Goal: Task Accomplishment & Management: Manage account settings

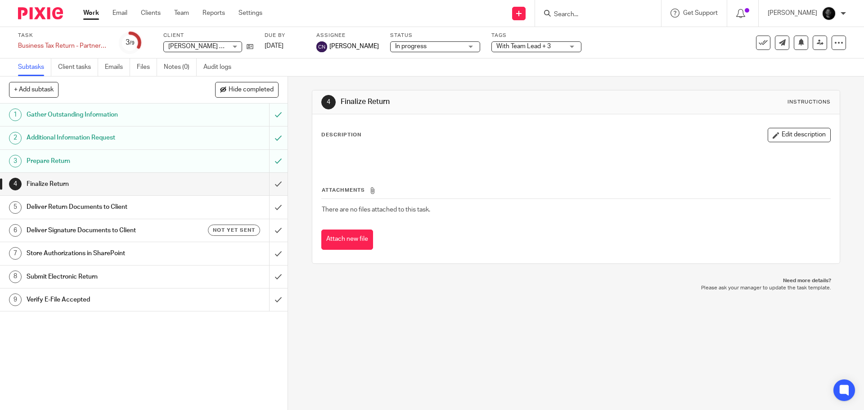
click at [517, 42] on span "With Team Lead + 3" at bounding box center [531, 46] width 68 height 9
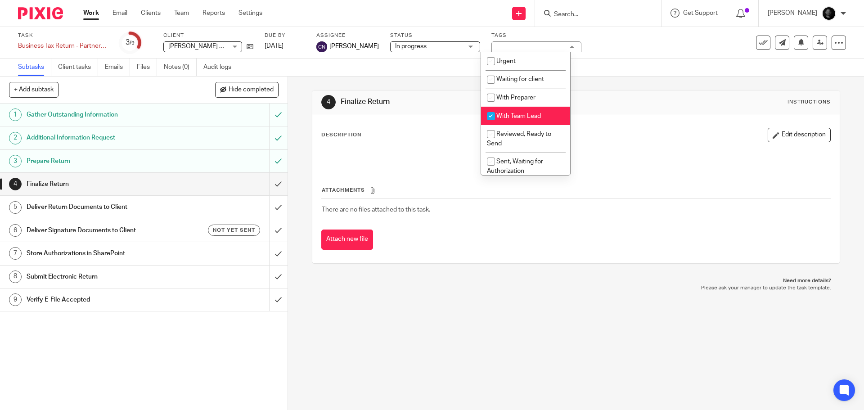
drag, startPoint x: 519, startPoint y: 118, endPoint x: 520, endPoint y: 125, distance: 6.6
click at [519, 118] on span "With Team Lead" at bounding box center [519, 116] width 45 height 6
checkbox input "false"
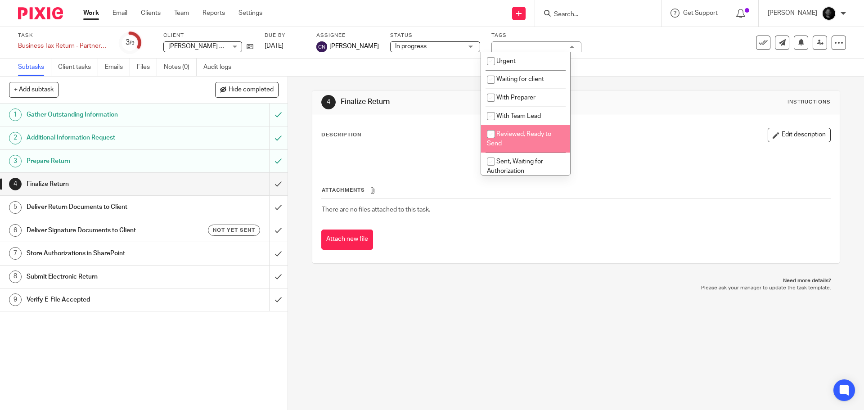
click at [521, 135] on span "Reviewed, Ready to Send" at bounding box center [519, 139] width 64 height 16
checkbox input "true"
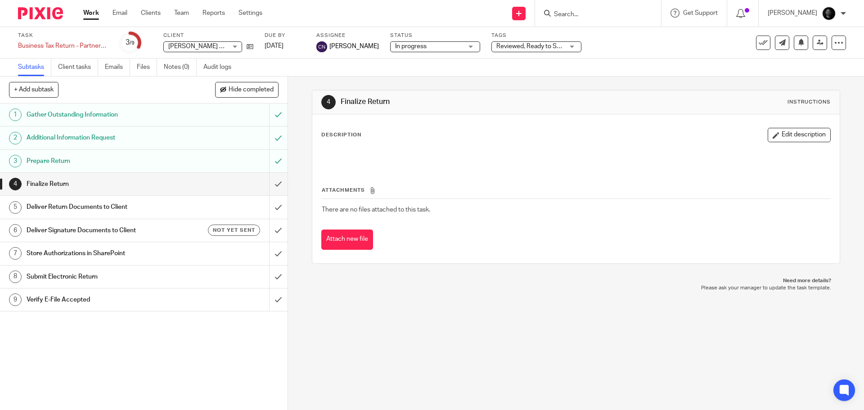
click at [633, 98] on div "4 Finalize Return Instructions" at bounding box center [575, 102] width 509 height 14
